Goal: Navigation & Orientation: Find specific page/section

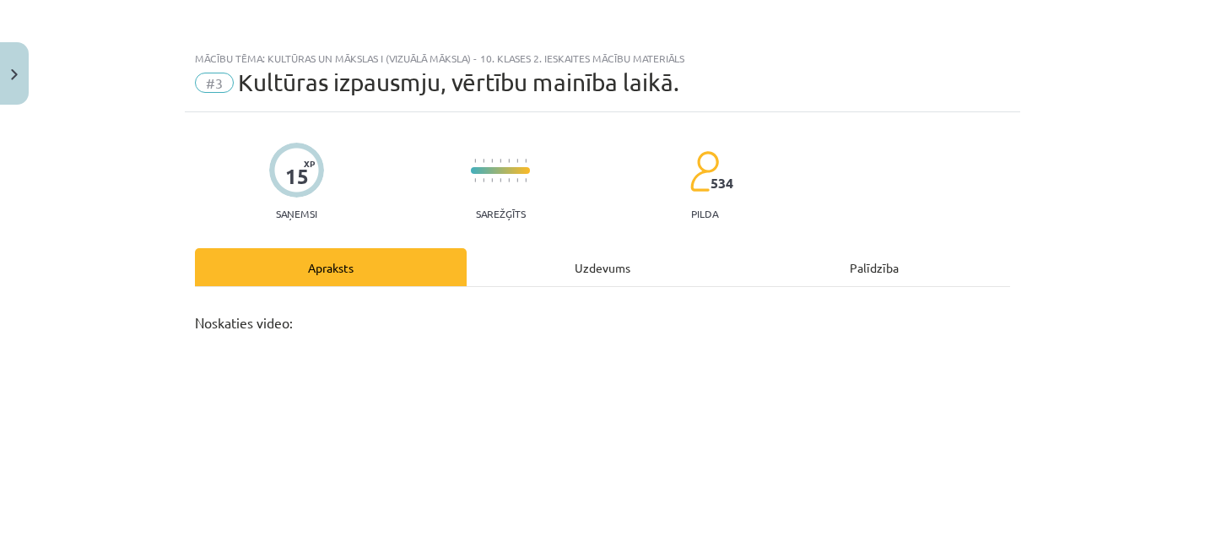
scroll to position [769, 0]
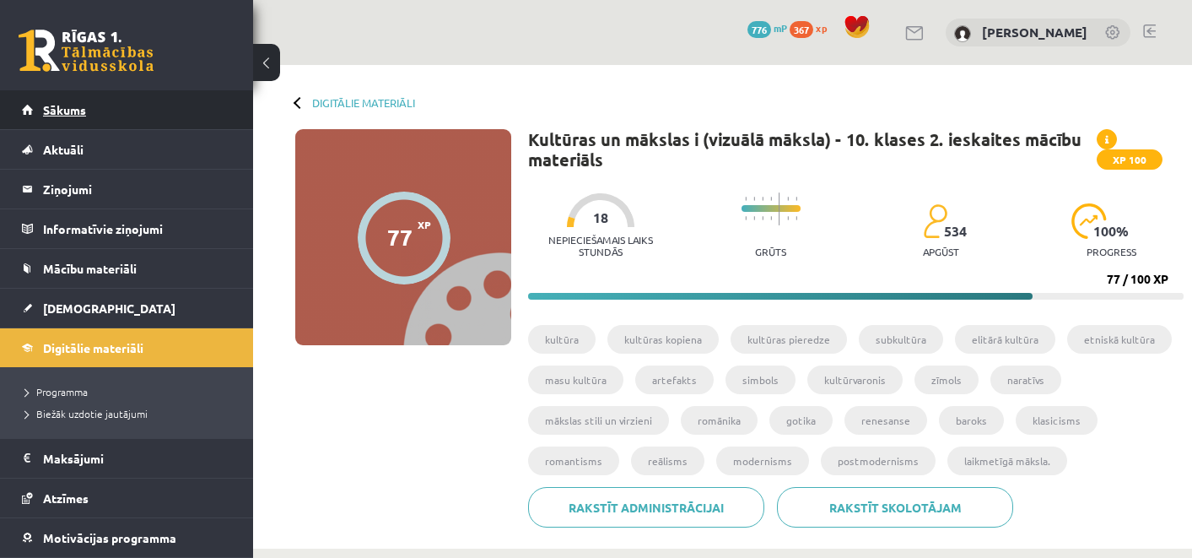
click at [113, 121] on link "Sākums" at bounding box center [127, 109] width 210 height 39
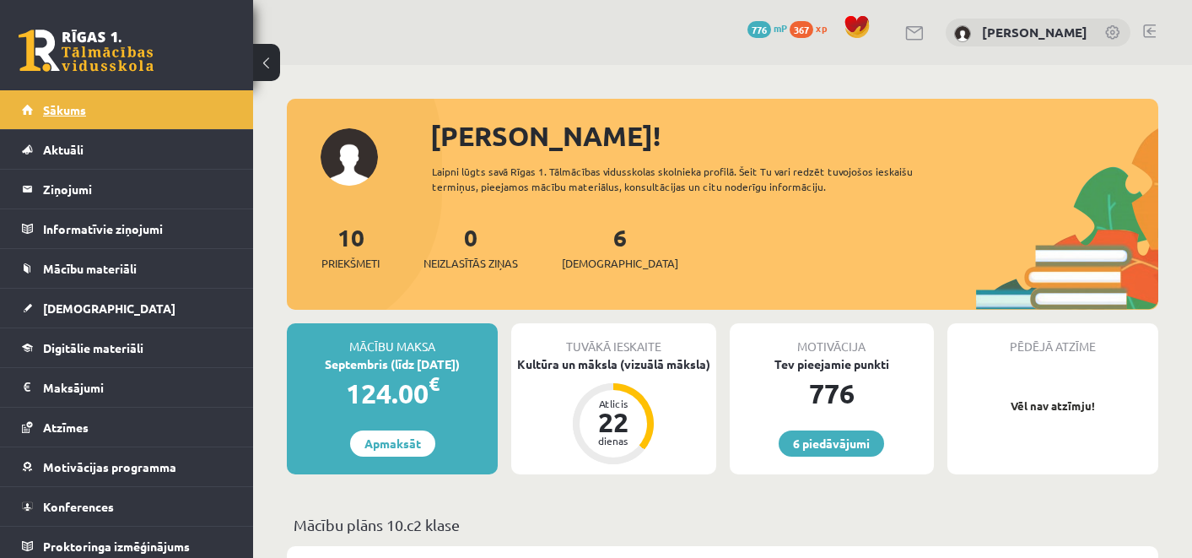
click at [86, 100] on link "Sākums" at bounding box center [127, 109] width 210 height 39
drag, startPoint x: 791, startPoint y: 235, endPoint x: 300, endPoint y: 117, distance: 505.9
click at [300, 117] on div "[PERSON_NAME]! Laipni lūgts savā Rīgas 1. Tālmācības vidusskolas skolnieka prof…" at bounding box center [723, 213] width 872 height 194
click at [374, 46] on div "6 Dāvanas 776 mP 367 xp [PERSON_NAME]" at bounding box center [722, 32] width 939 height 65
